Goal: Information Seeking & Learning: Check status

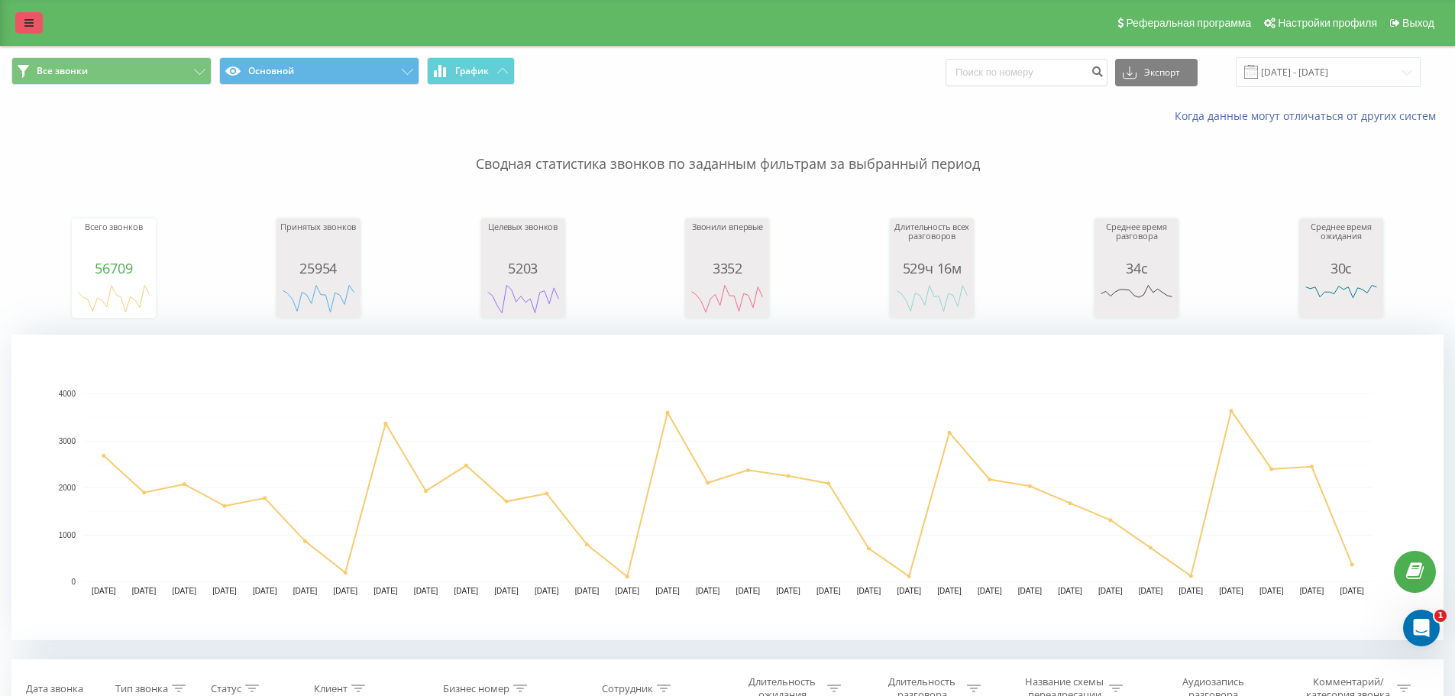
click at [30, 27] on icon at bounding box center [28, 23] width 9 height 11
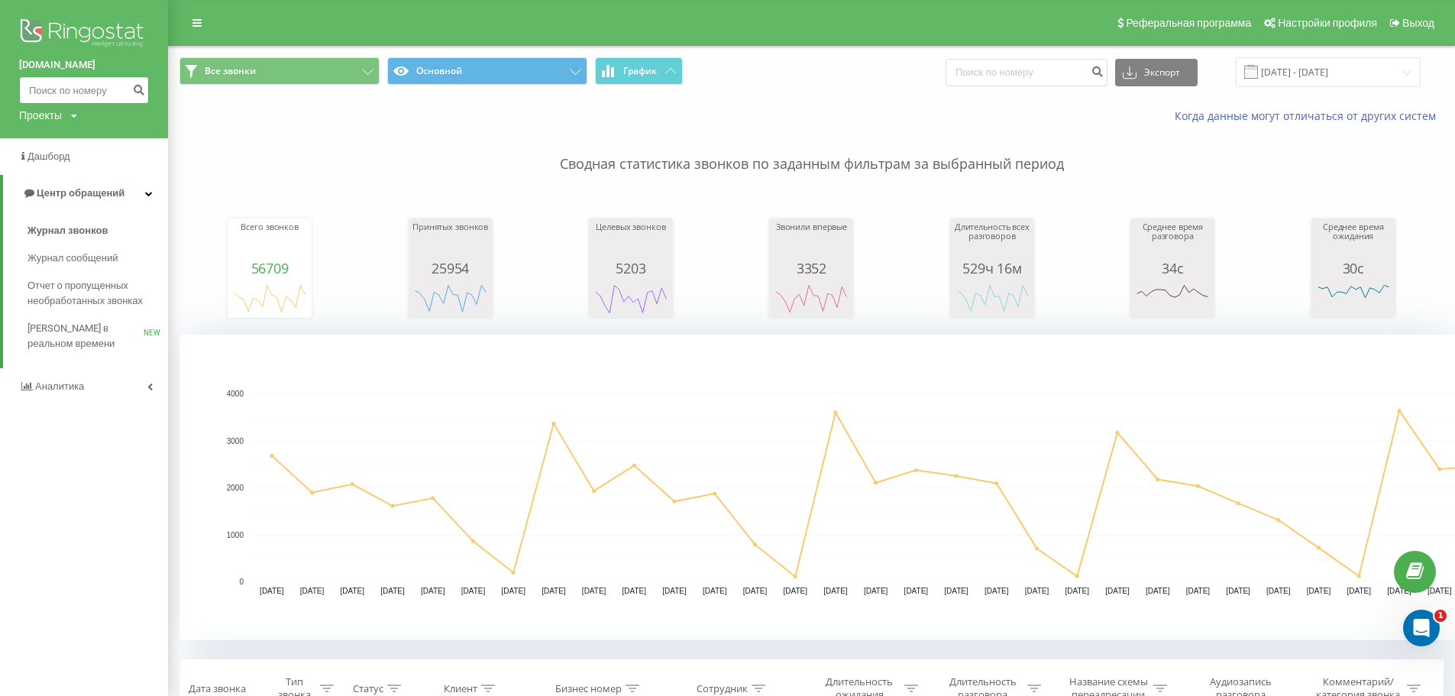
click at [79, 88] on input at bounding box center [84, 89] width 130 height 27
type input "0973401108"
click at [143, 87] on icon "submit" at bounding box center [138, 87] width 13 height 9
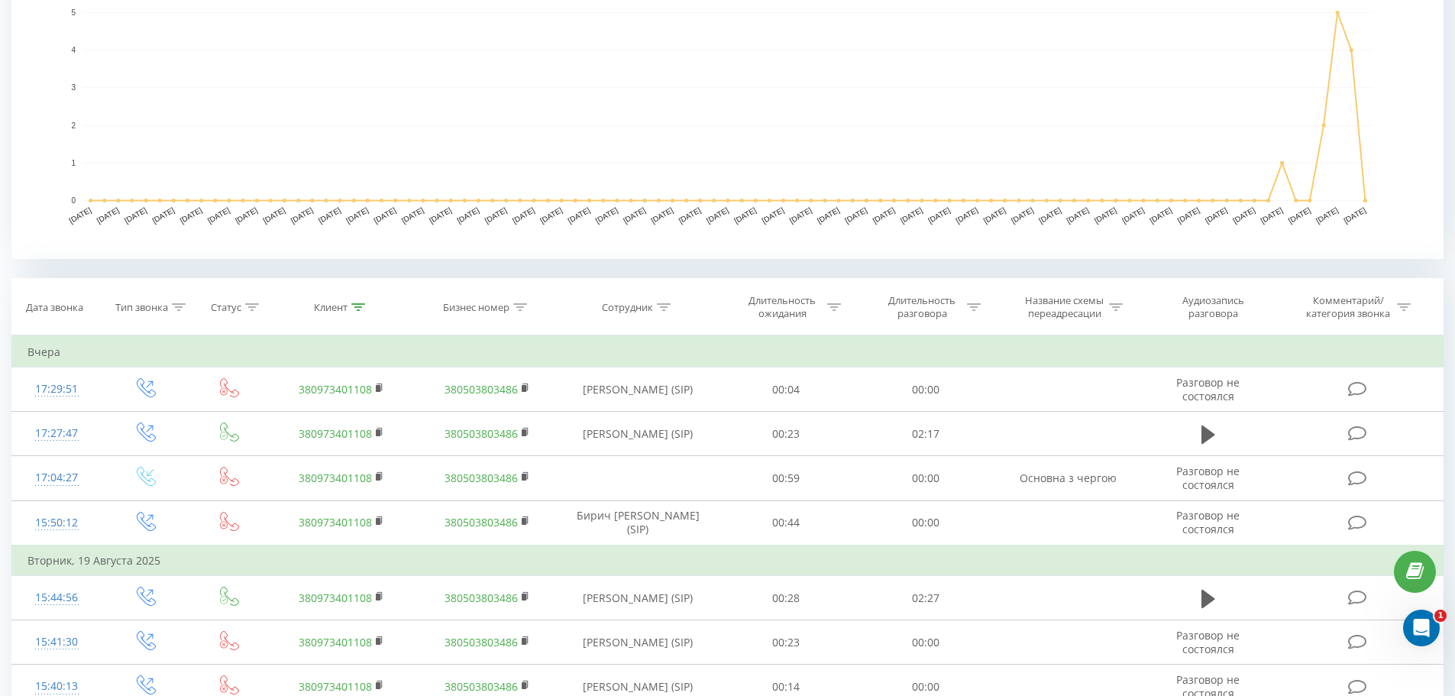
scroll to position [382, 0]
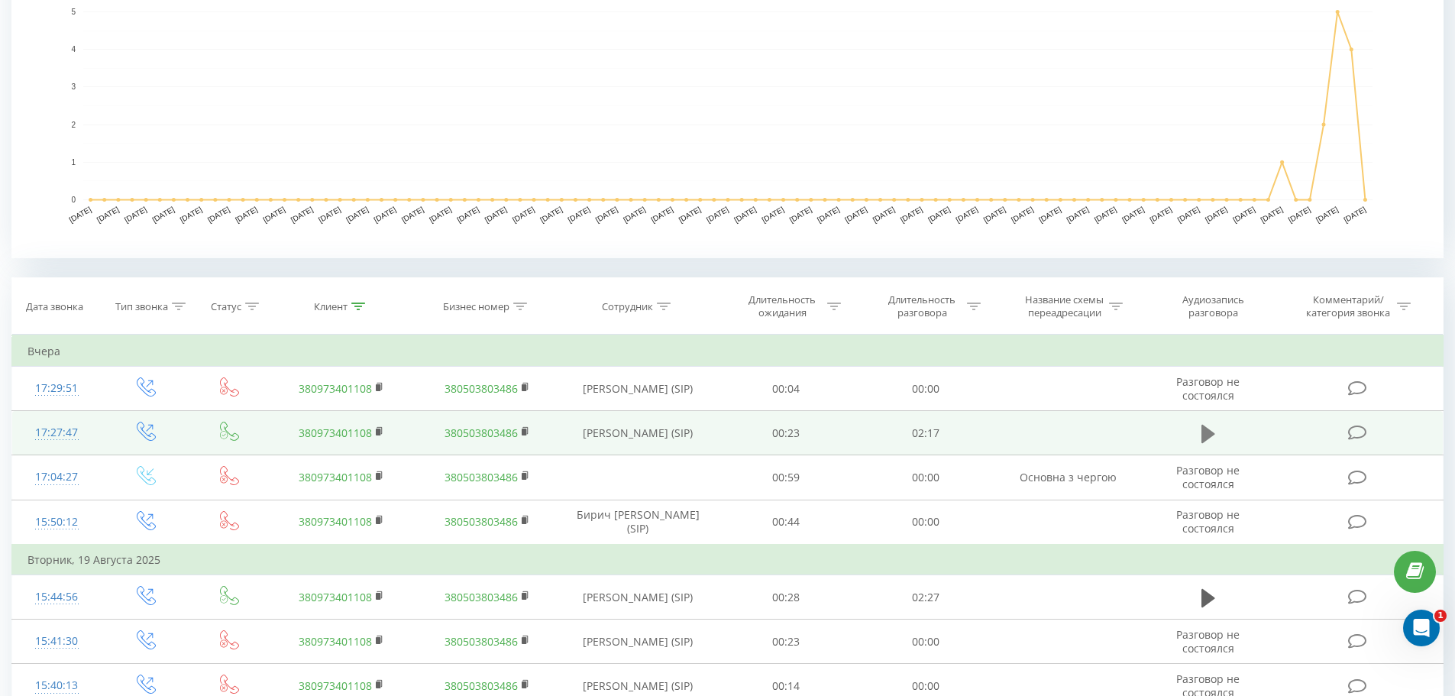
click at [1205, 431] on icon at bounding box center [1209, 434] width 14 height 18
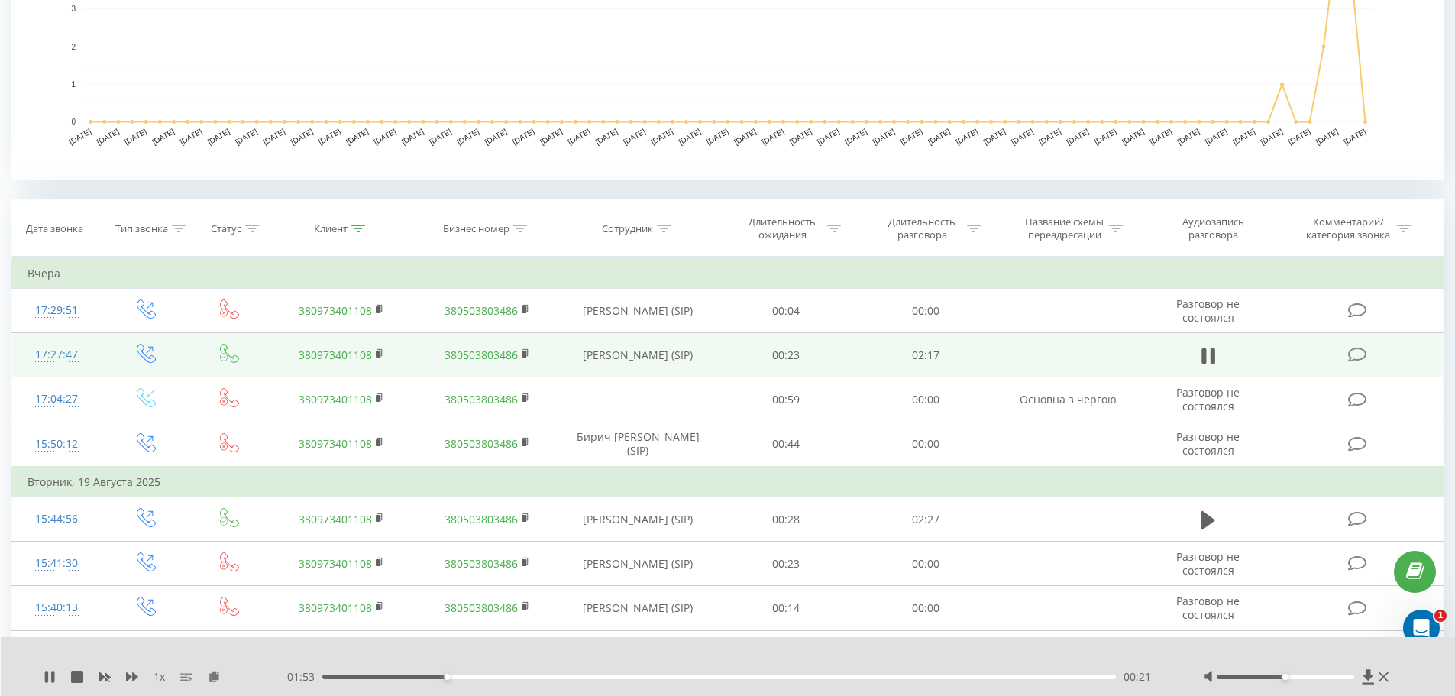
scroll to position [458, 0]
click at [1367, 677] on icon at bounding box center [1368, 676] width 11 height 15
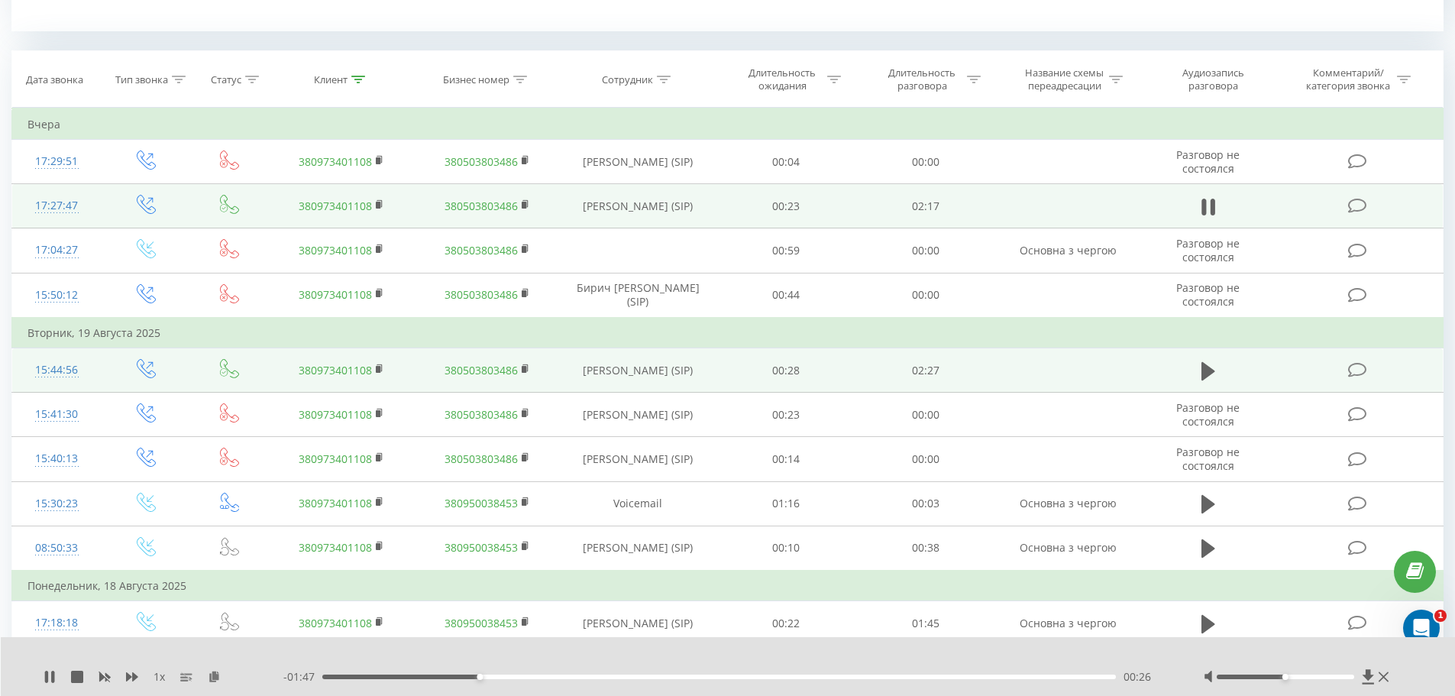
scroll to position [611, 0]
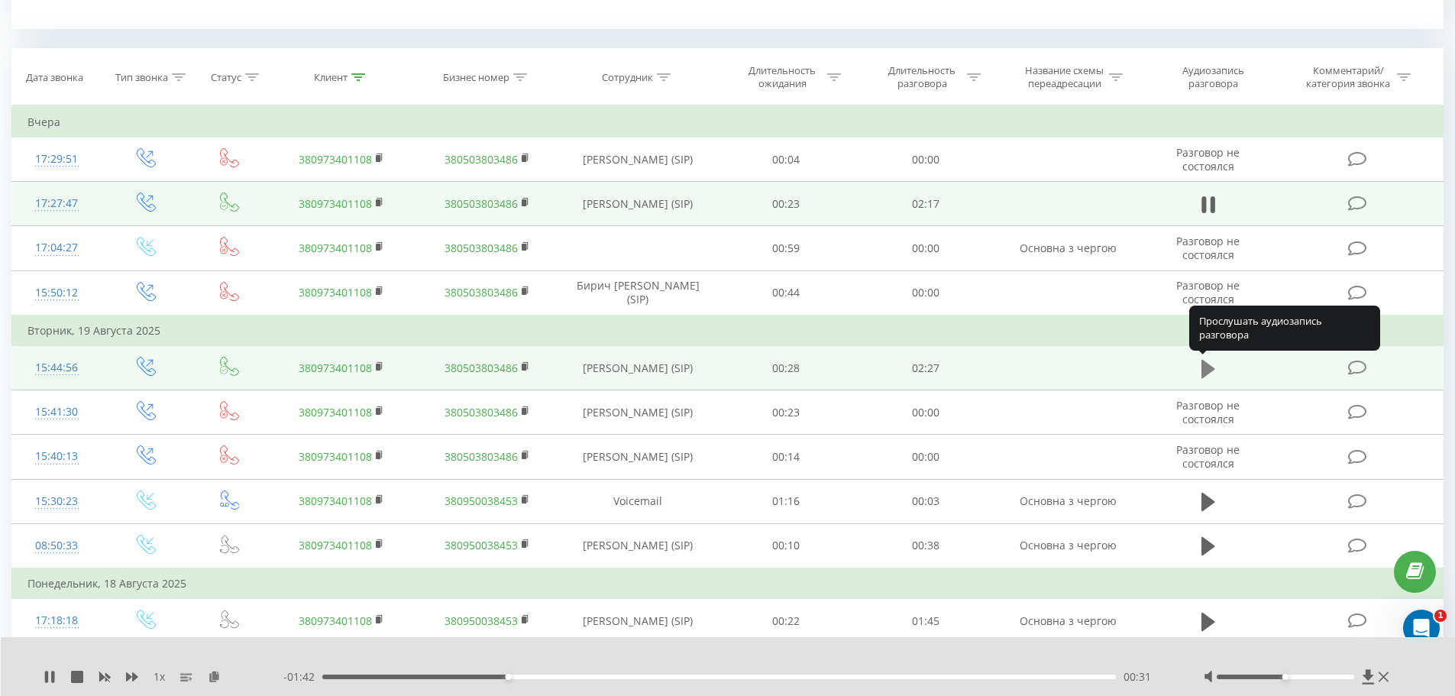
click at [1209, 367] on icon at bounding box center [1209, 368] width 14 height 18
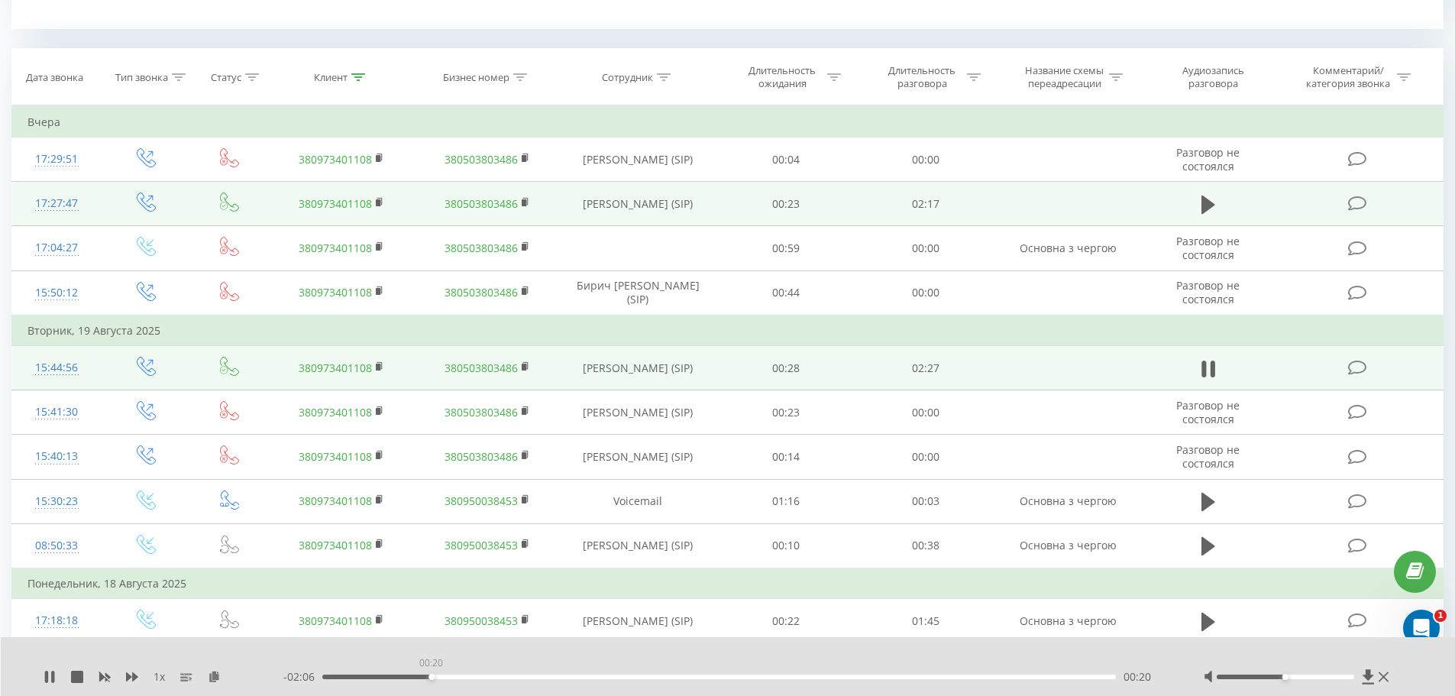
click at [431, 674] on div "00:20" at bounding box center [719, 676] width 794 height 5
click at [501, 675] on div "00:21" at bounding box center [719, 676] width 794 height 5
click at [548, 675] on div "00:42" at bounding box center [719, 676] width 794 height 5
click at [580, 675] on div "00:44" at bounding box center [719, 676] width 794 height 5
click at [611, 674] on div "00:53" at bounding box center [719, 676] width 794 height 5
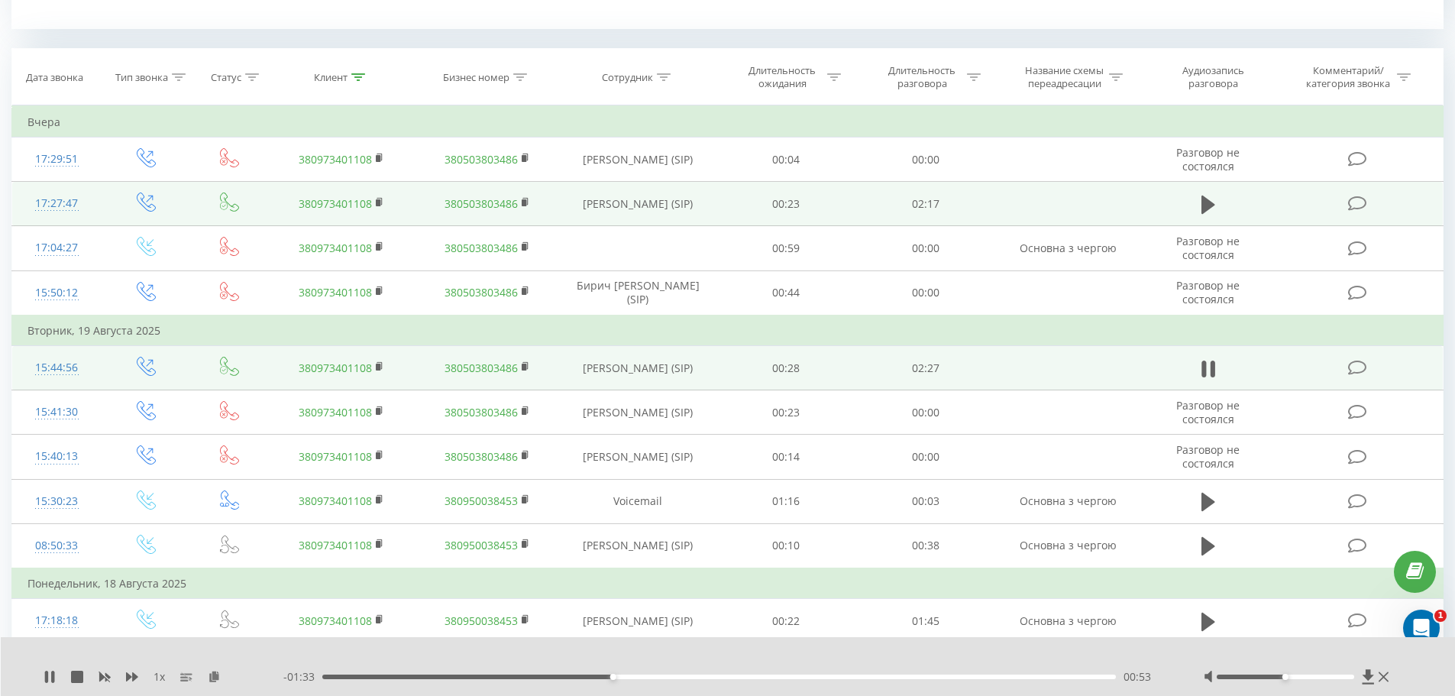
click at [632, 674] on div "00:53" at bounding box center [719, 676] width 794 height 5
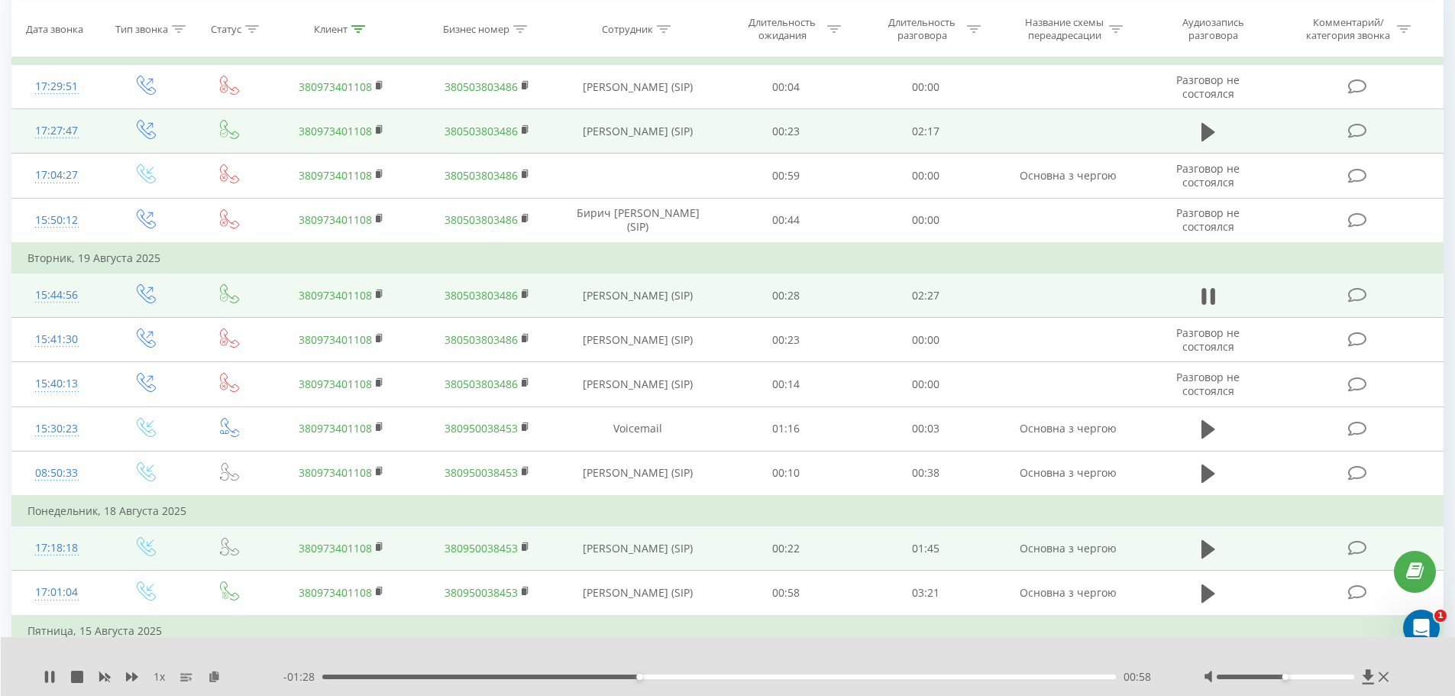
scroll to position [687, 0]
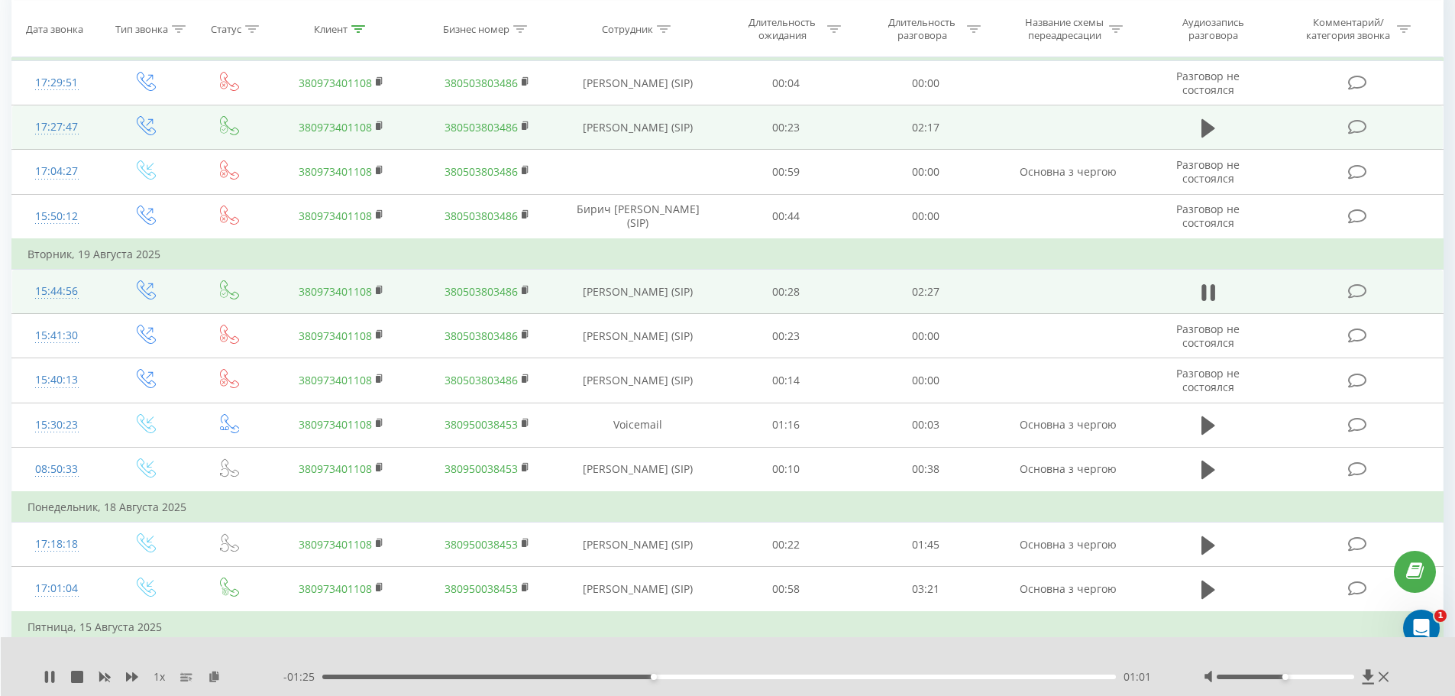
click at [684, 677] on div "01:01" at bounding box center [719, 676] width 794 height 5
click at [713, 676] on div "01:12" at bounding box center [719, 676] width 794 height 5
click at [740, 676] on div "01:17" at bounding box center [719, 676] width 794 height 5
click at [822, 678] on div "01:24" at bounding box center [719, 676] width 794 height 5
click at [843, 674] on div "01:36" at bounding box center [719, 676] width 794 height 5
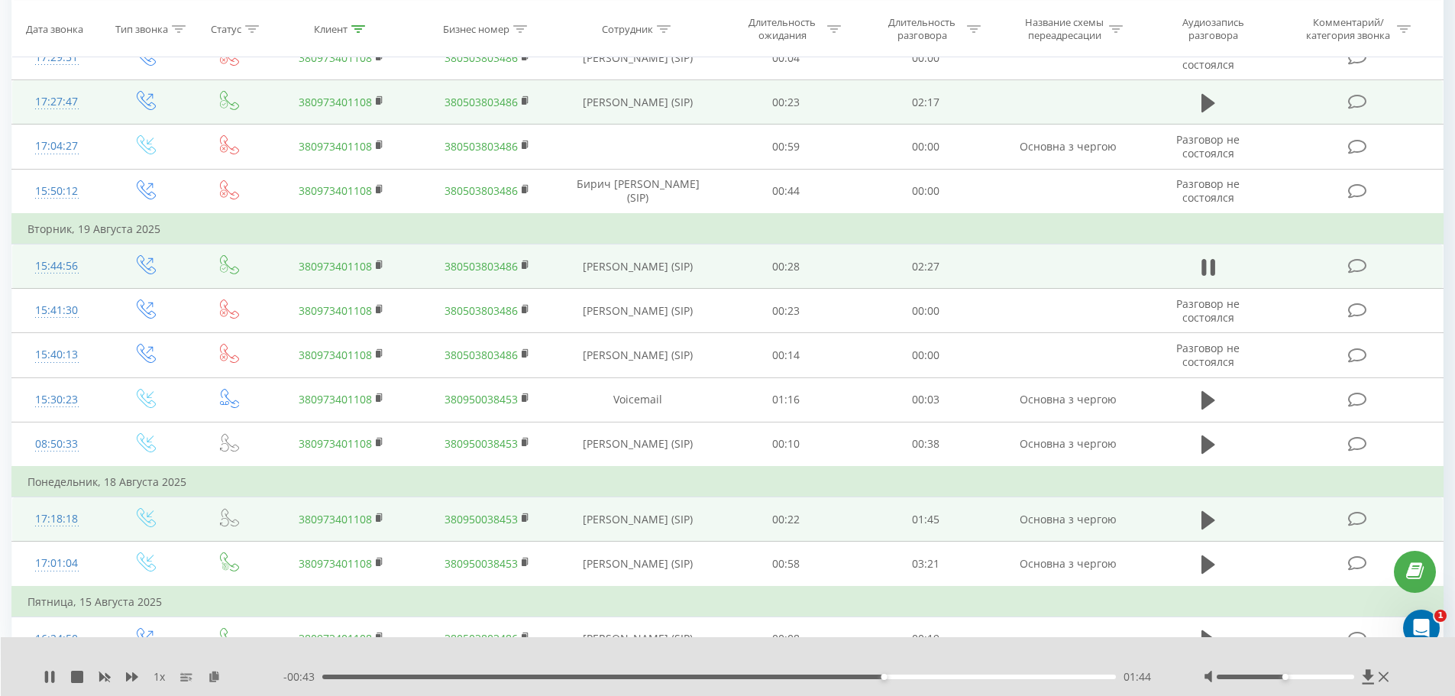
scroll to position [736, 0]
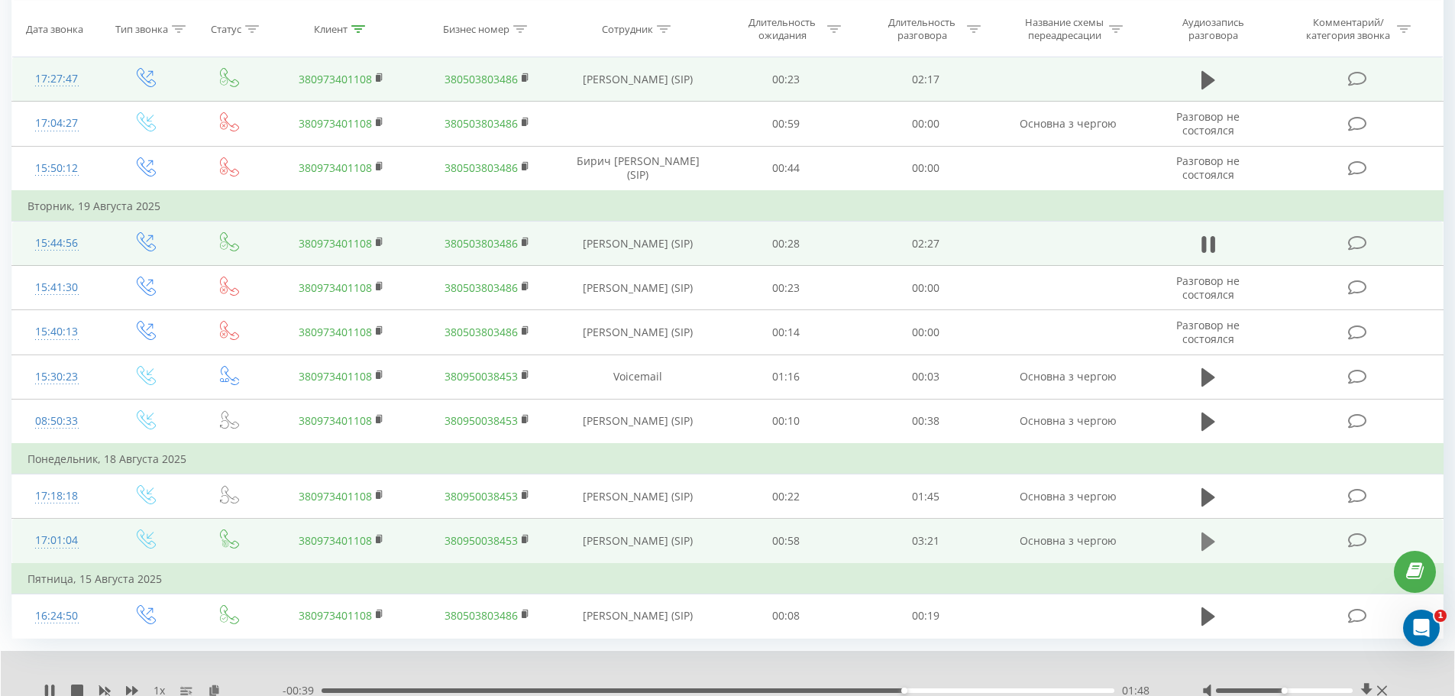
click at [1204, 531] on icon at bounding box center [1209, 541] width 14 height 21
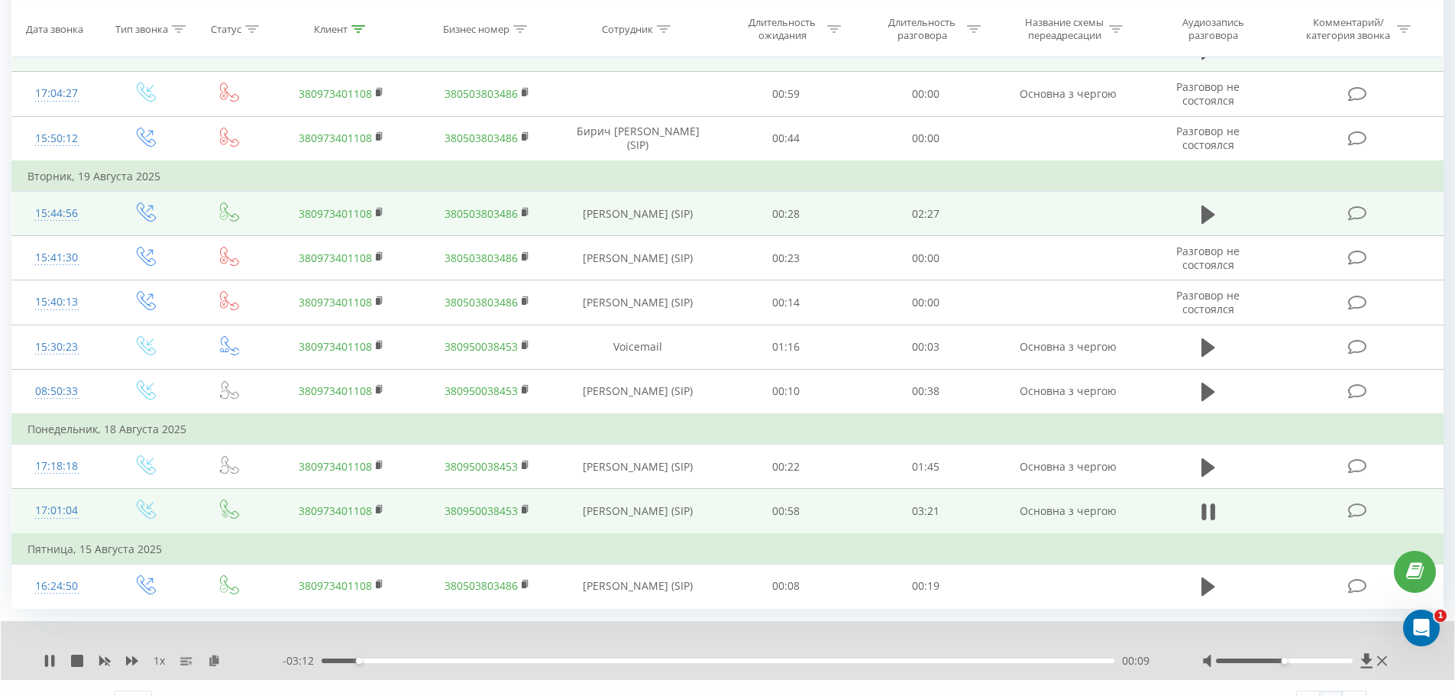
scroll to position [794, 0]
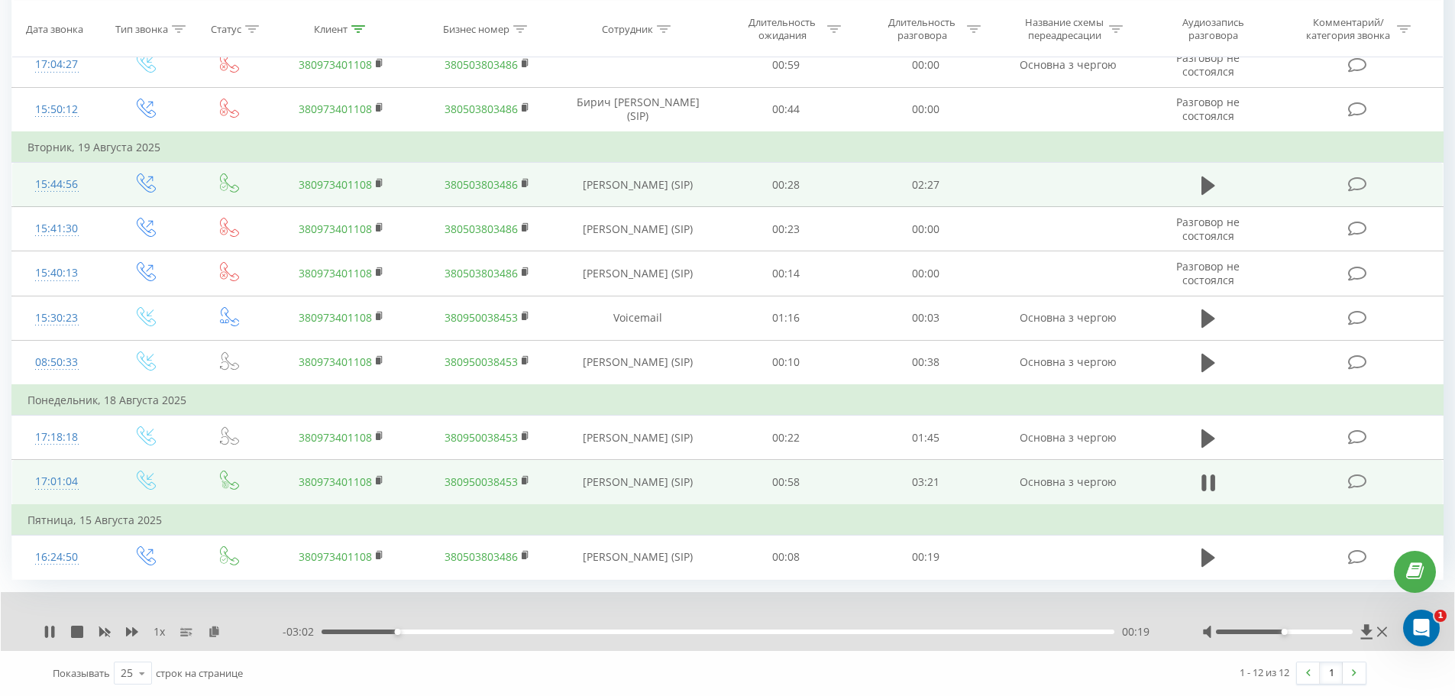
click at [454, 629] on div "00:19" at bounding box center [718, 631] width 793 height 5
click at [48, 632] on icon at bounding box center [46, 632] width 3 height 12
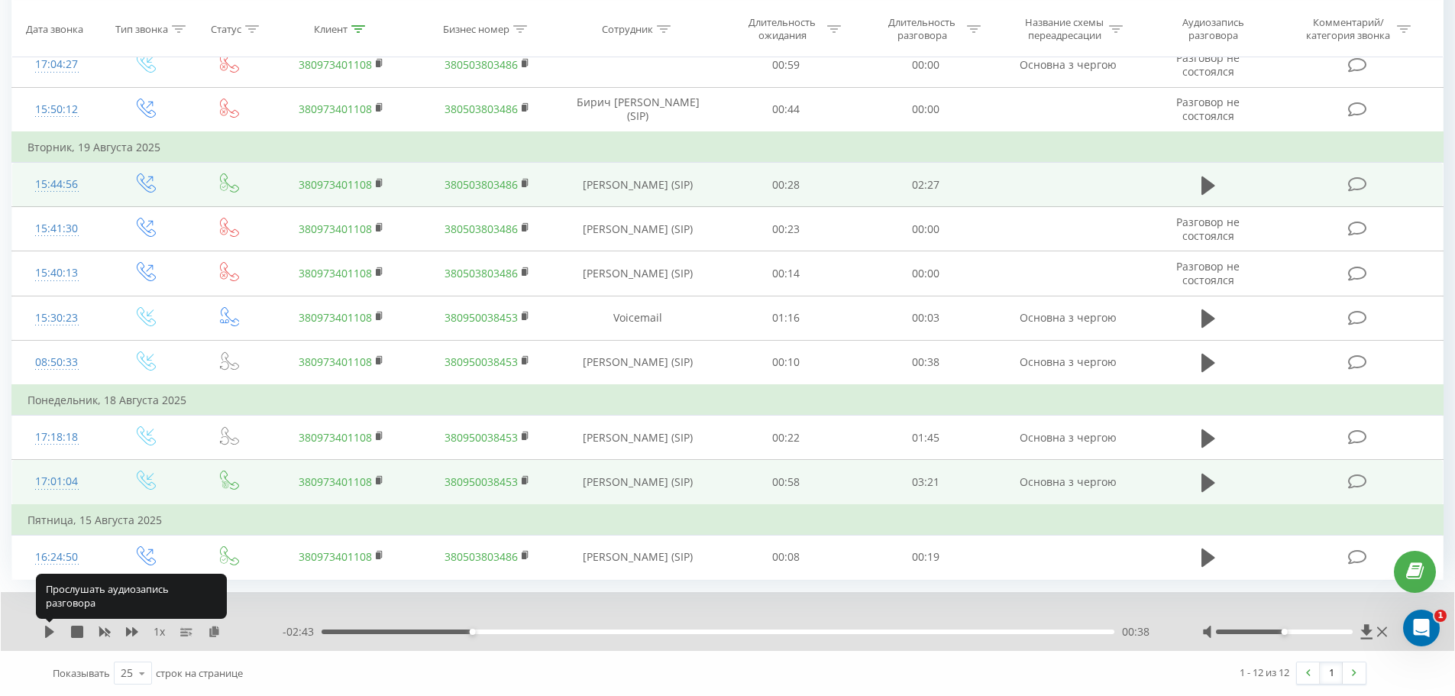
click at [48, 632] on icon at bounding box center [49, 632] width 9 height 12
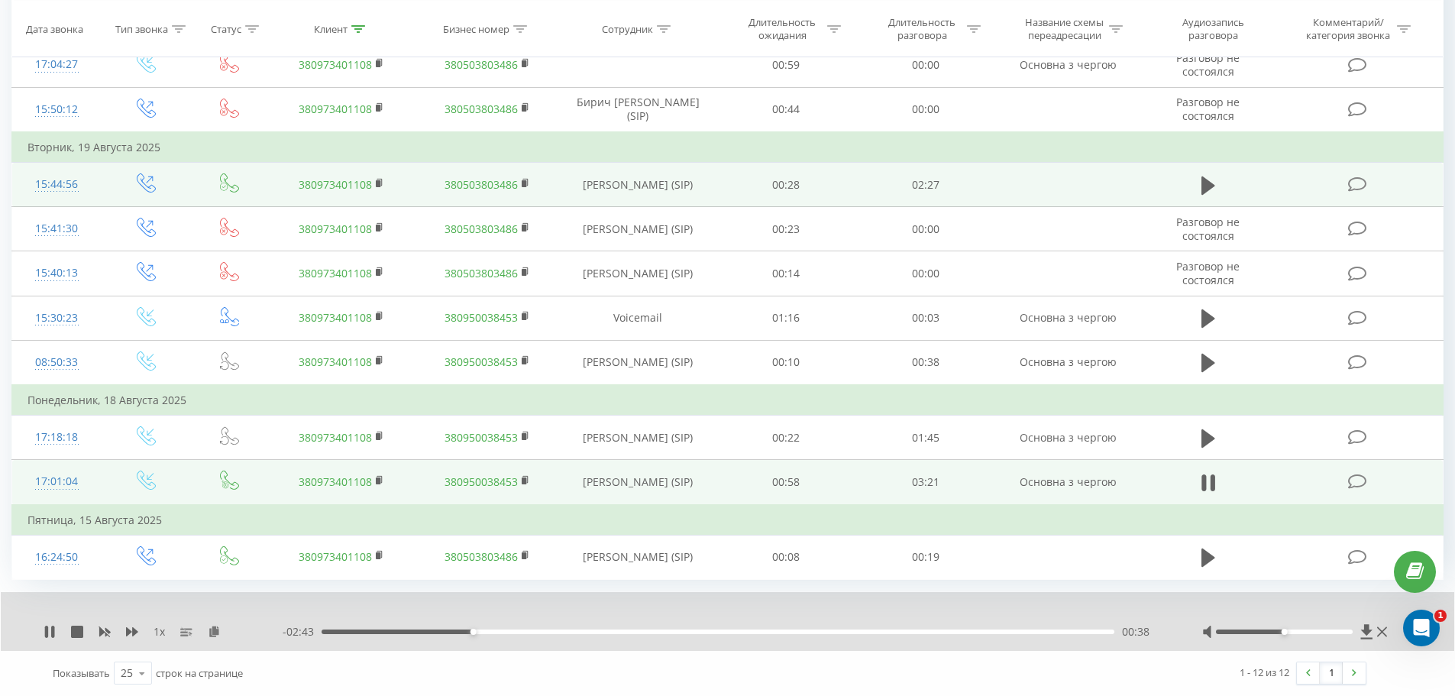
click at [48, 632] on icon at bounding box center [46, 632] width 3 height 12
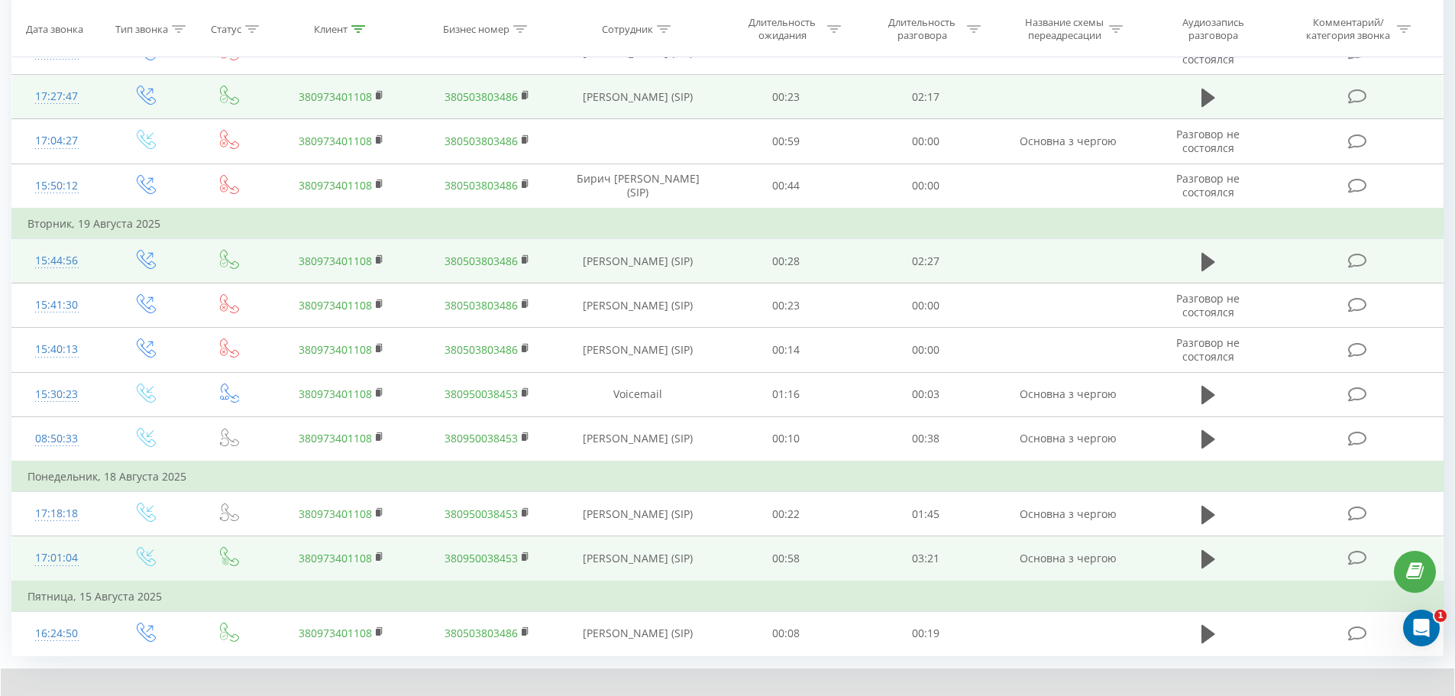
scroll to position [489, 0]
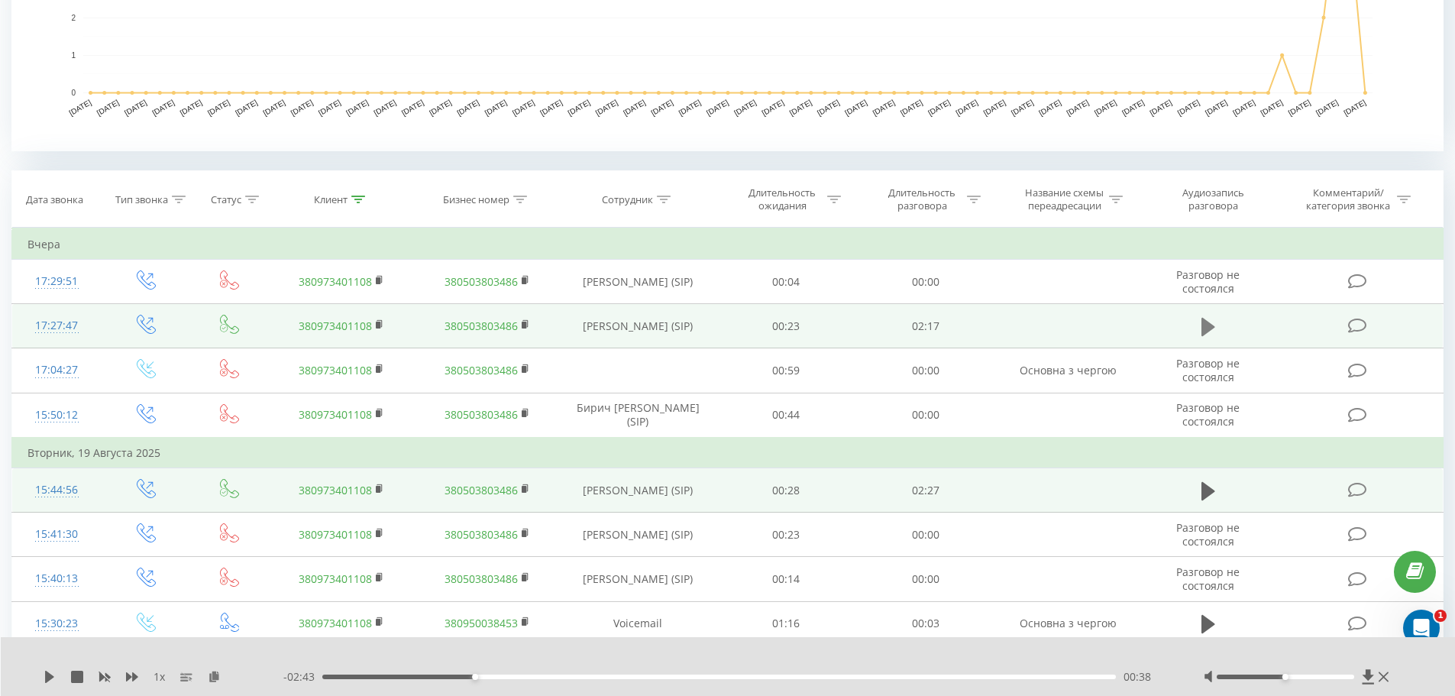
click at [1207, 322] on icon at bounding box center [1209, 327] width 14 height 18
click at [690, 678] on div "01:02" at bounding box center [719, 676] width 794 height 5
click at [727, 677] on div "01:08" at bounding box center [719, 676] width 794 height 5
click at [752, 677] on div "01:09" at bounding box center [719, 676] width 794 height 5
click at [795, 674] on div "01:14" at bounding box center [719, 676] width 794 height 5
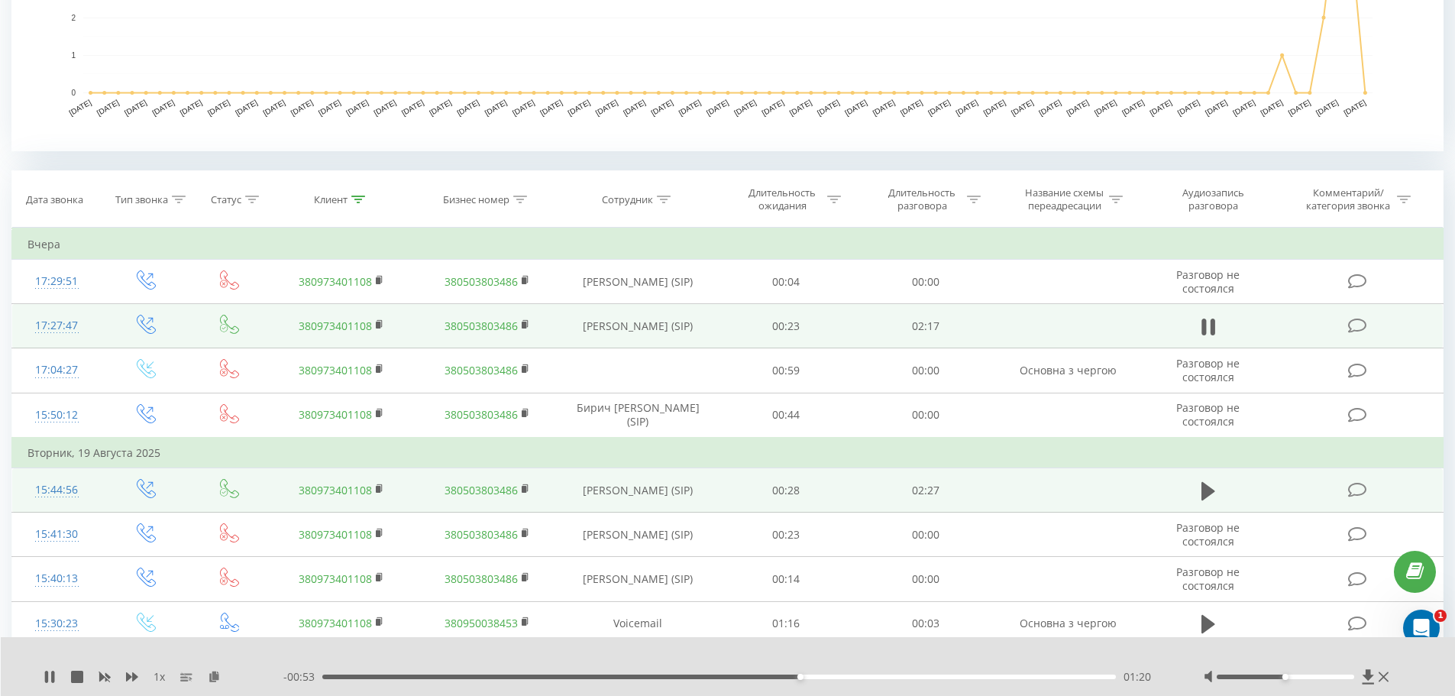
click at [820, 674] on div "01:20" at bounding box center [719, 676] width 794 height 5
click at [849, 676] on div "01:29" at bounding box center [719, 676] width 794 height 5
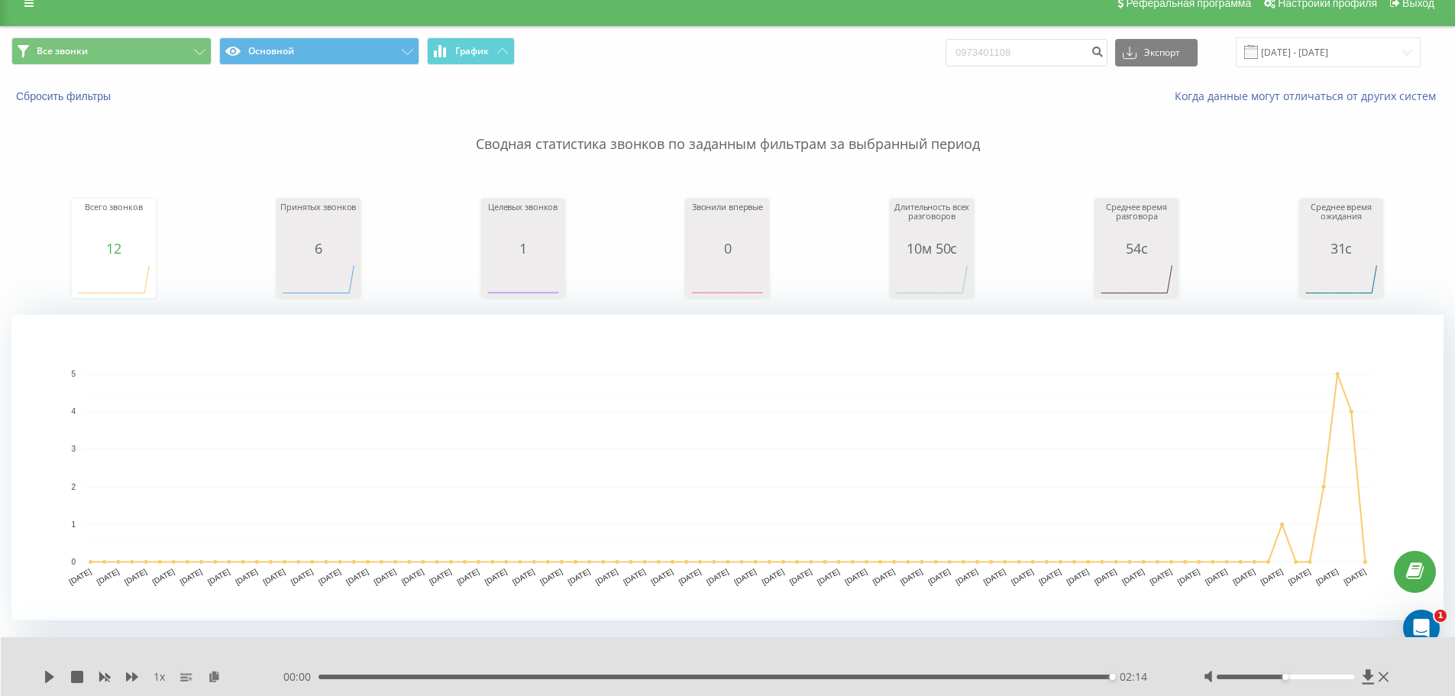
scroll to position [0, 0]
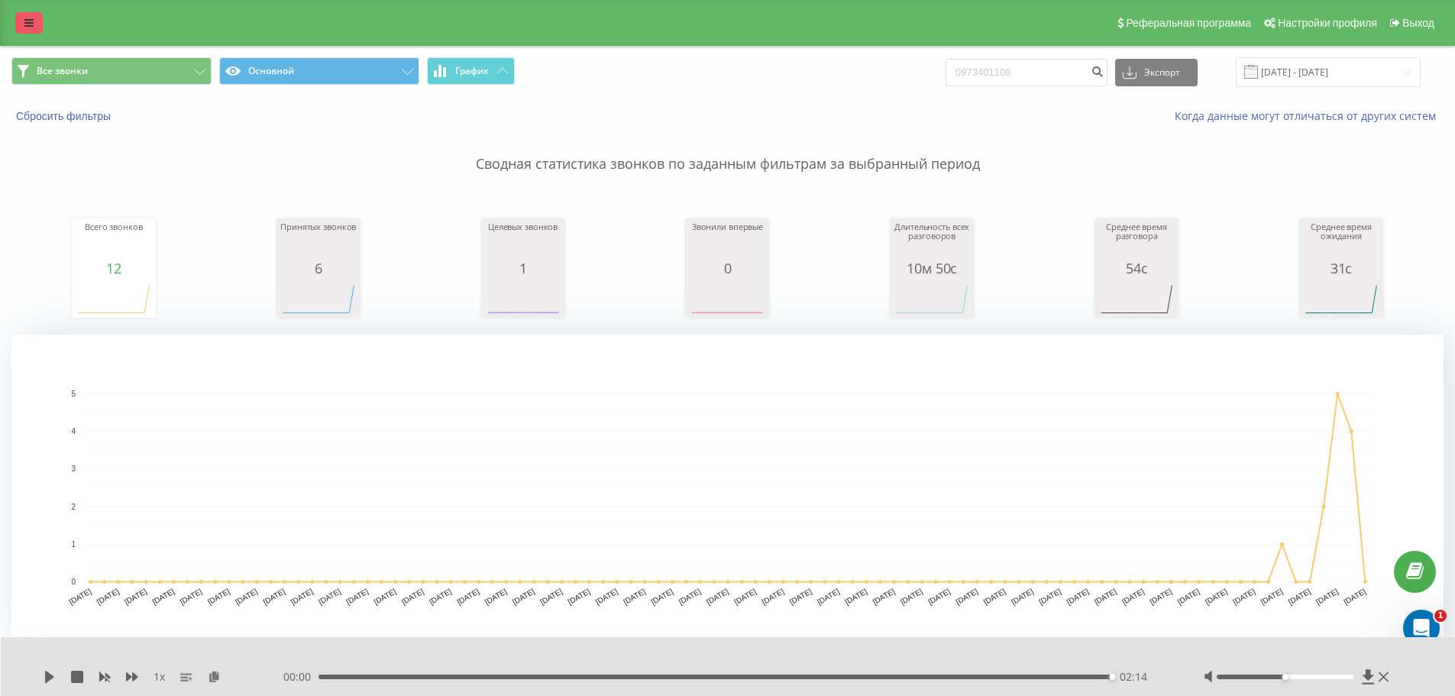
click at [22, 18] on link at bounding box center [28, 22] width 27 height 21
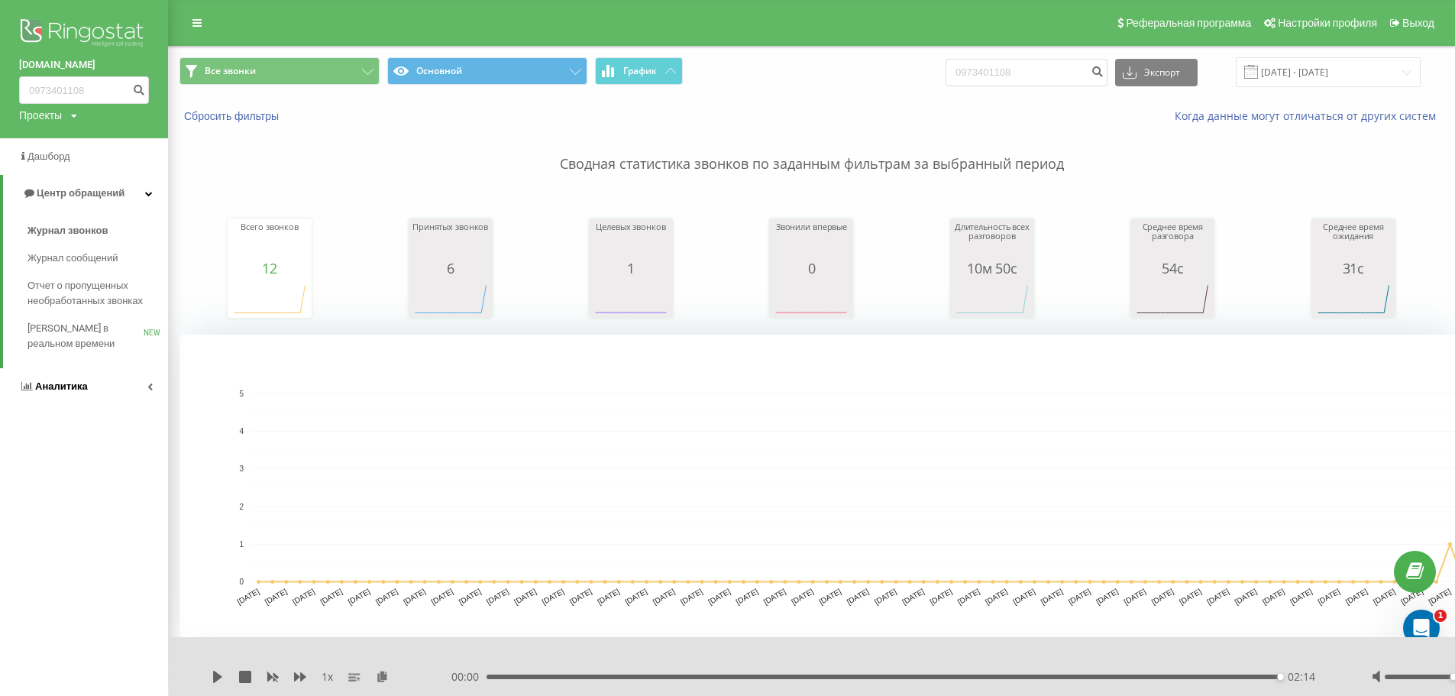
click at [70, 387] on span "Аналитика" at bounding box center [61, 385] width 53 height 11
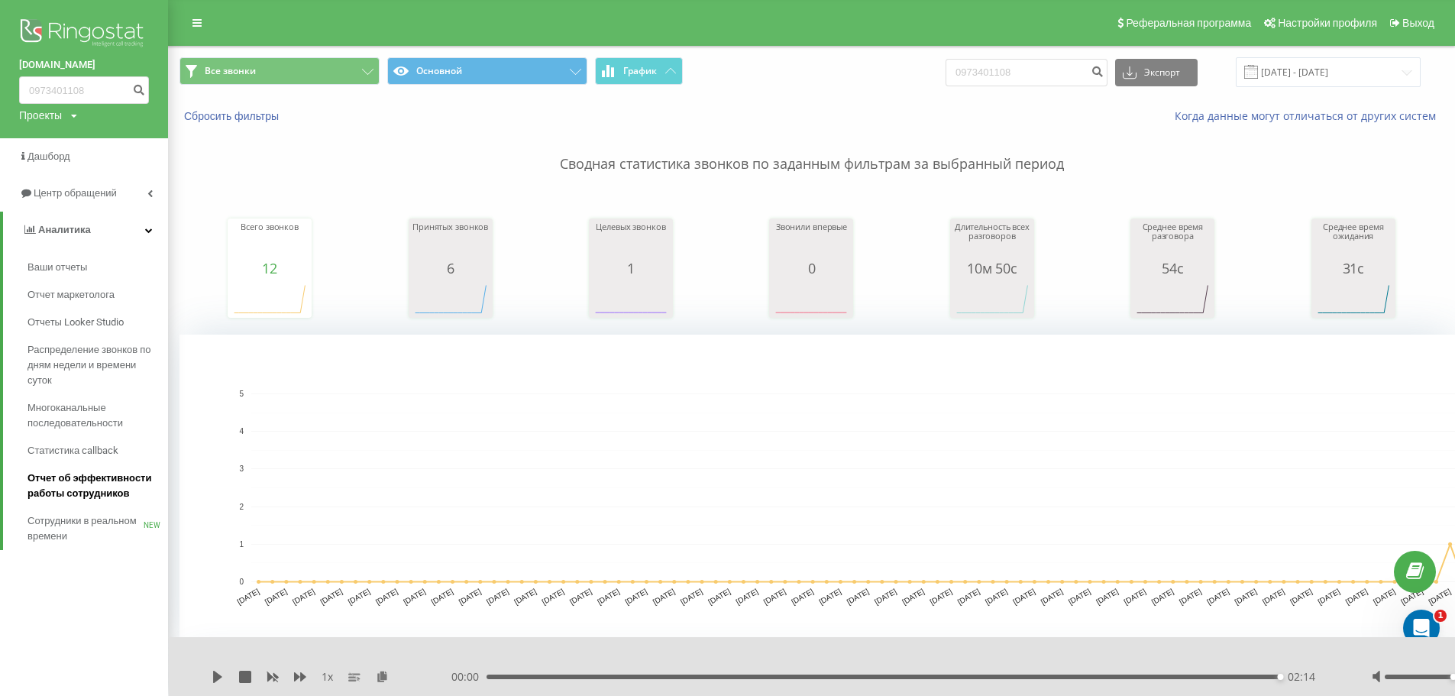
click at [70, 480] on span "Отчет об эффективности работы сотрудников" at bounding box center [93, 486] width 133 height 31
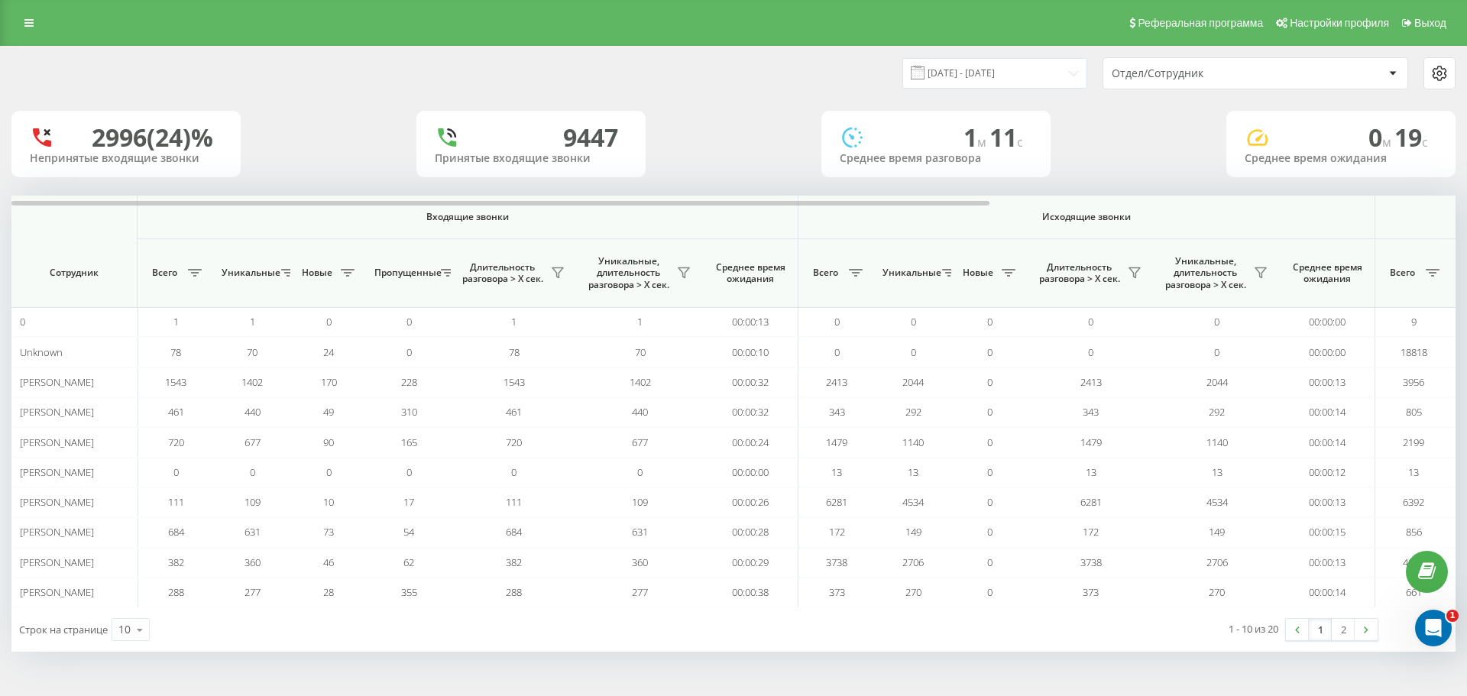
click at [24, 34] on div "Реферальная программа Настройки профиля Выход" at bounding box center [733, 23] width 1467 height 46
click at [27, 25] on icon at bounding box center [28, 23] width 9 height 11
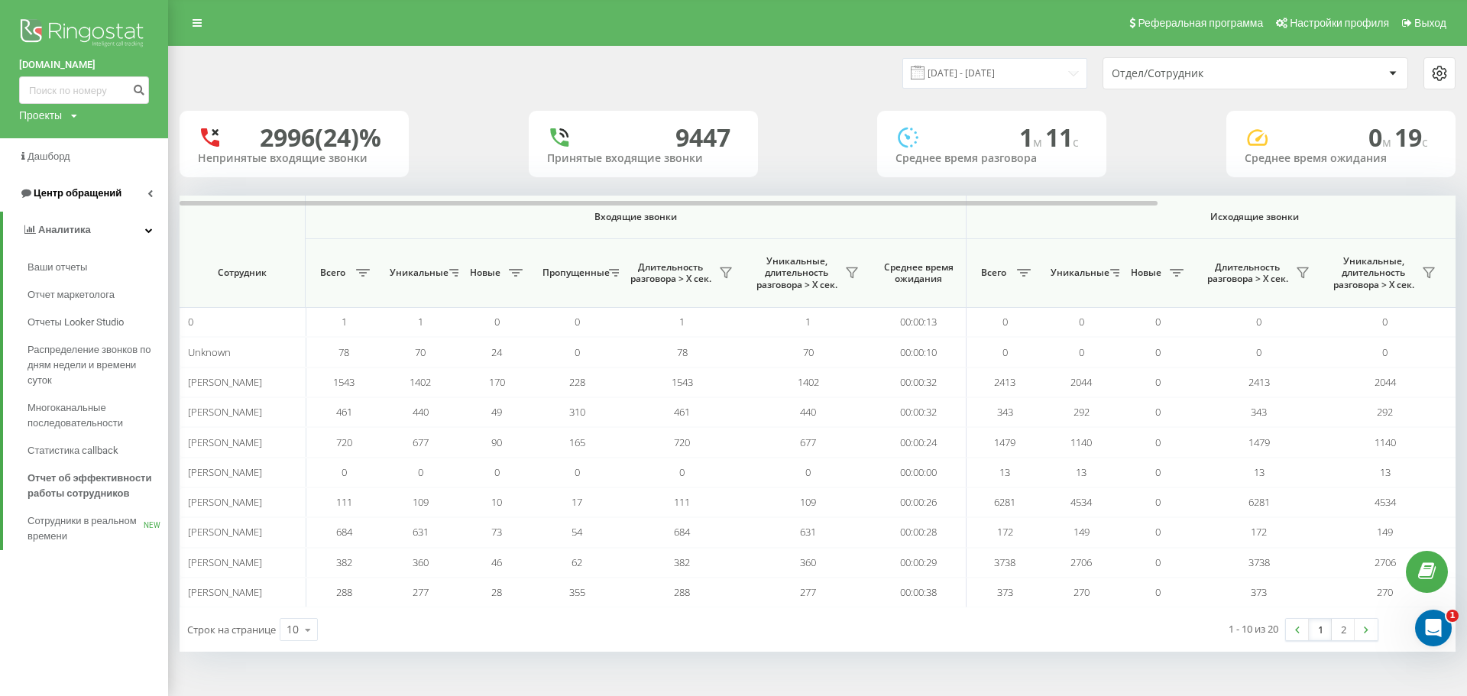
click at [67, 200] on span "Центр обращений" at bounding box center [70, 193] width 102 height 15
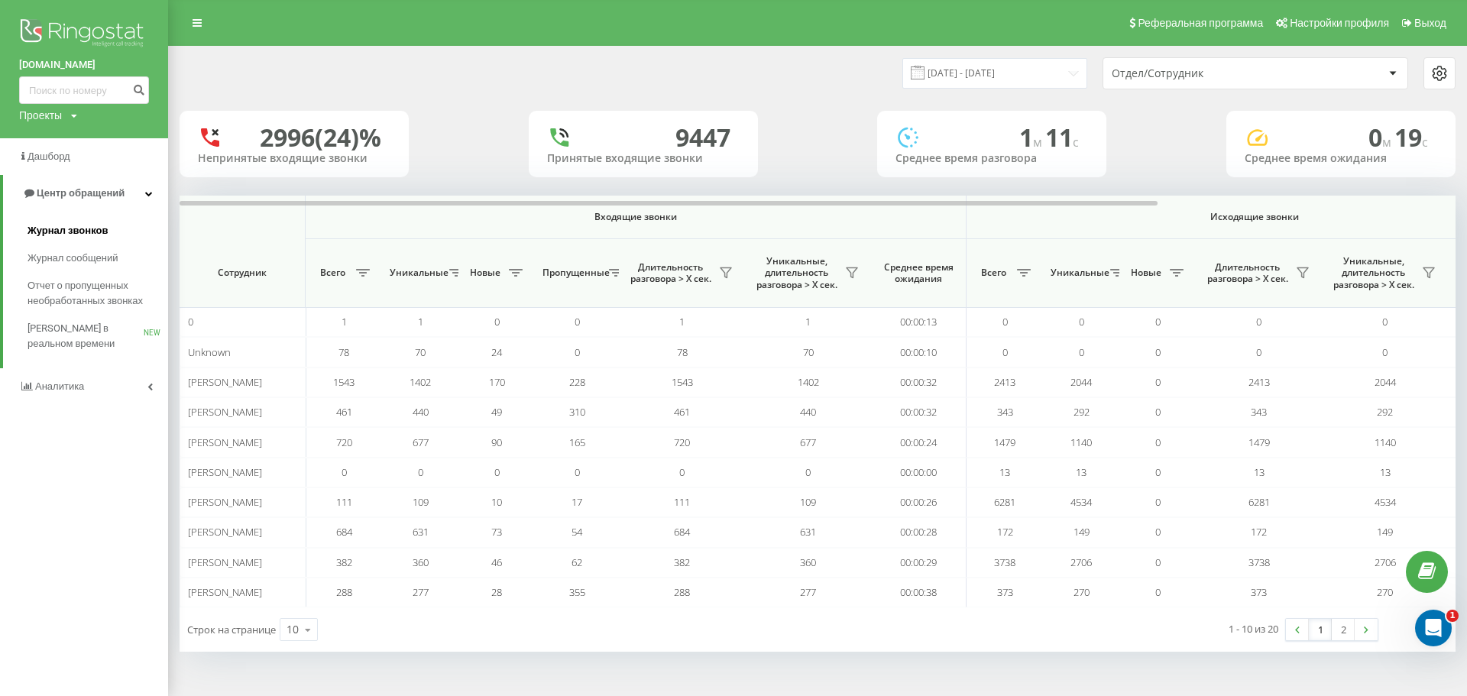
drag, startPoint x: 79, startPoint y: 232, endPoint x: 92, endPoint y: 231, distance: 13.1
click at [78, 232] on span "Журнал звонков" at bounding box center [67, 230] width 80 height 15
